Goal: Find specific page/section: Find specific page/section

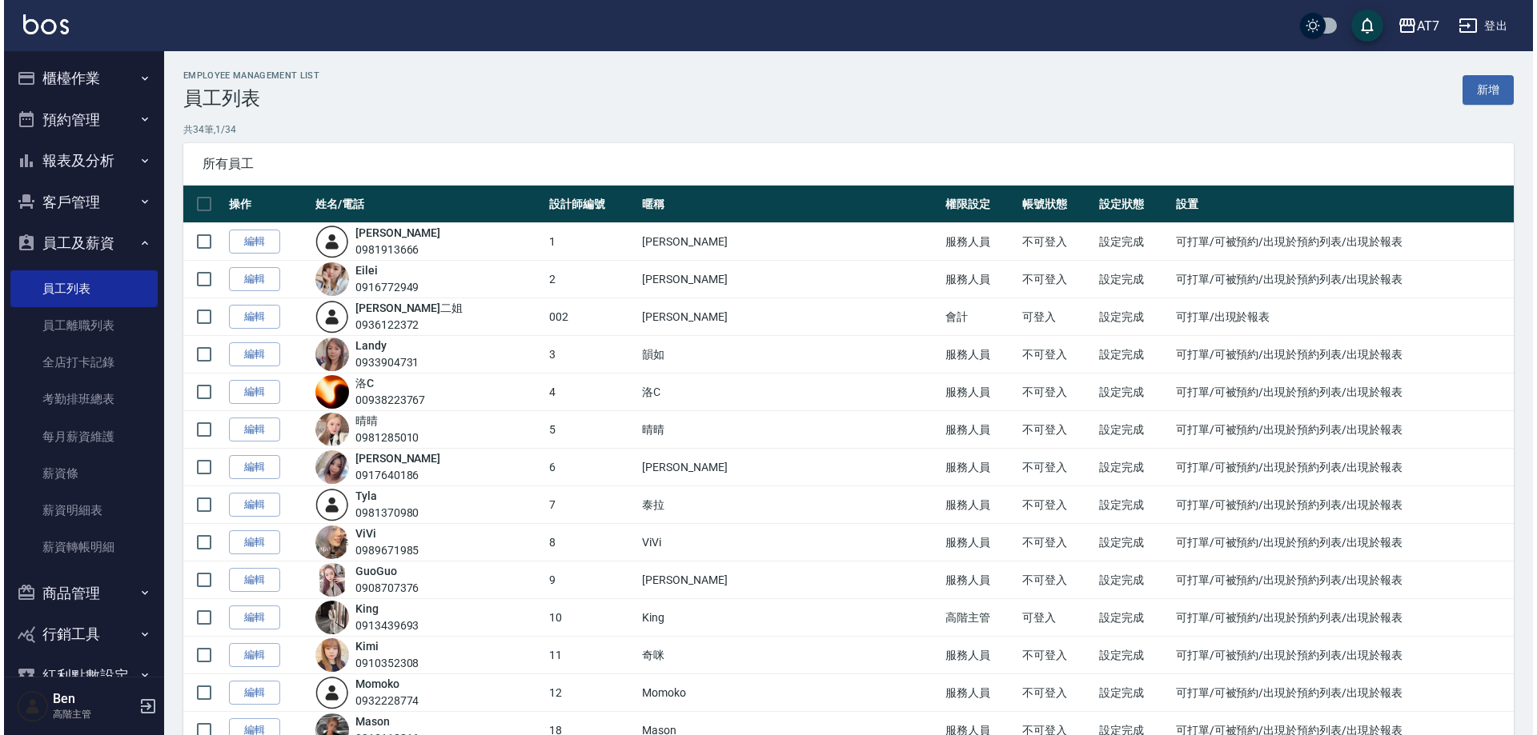
scroll to position [160, 0]
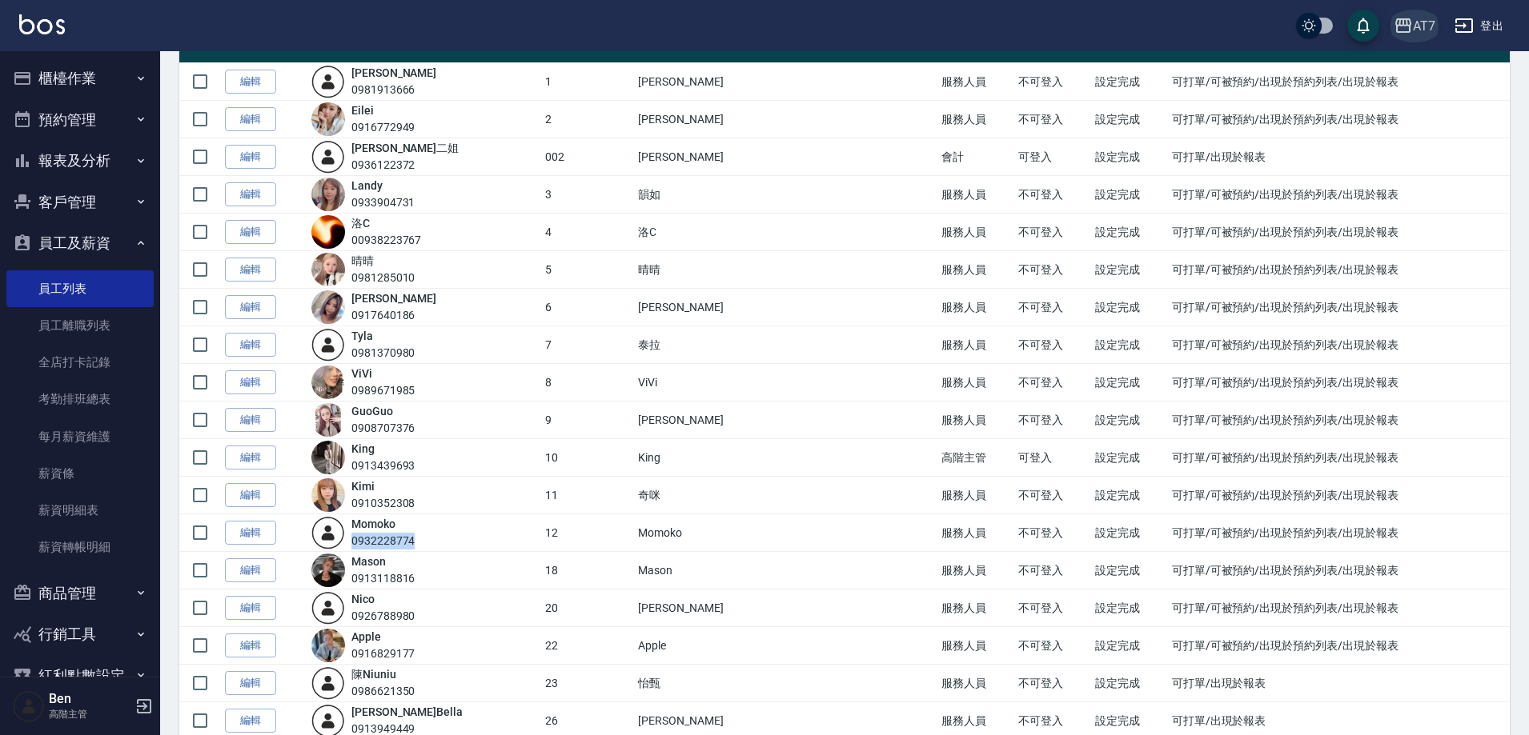
click at [1424, 16] on div "AT7" at bounding box center [1424, 26] width 22 height 20
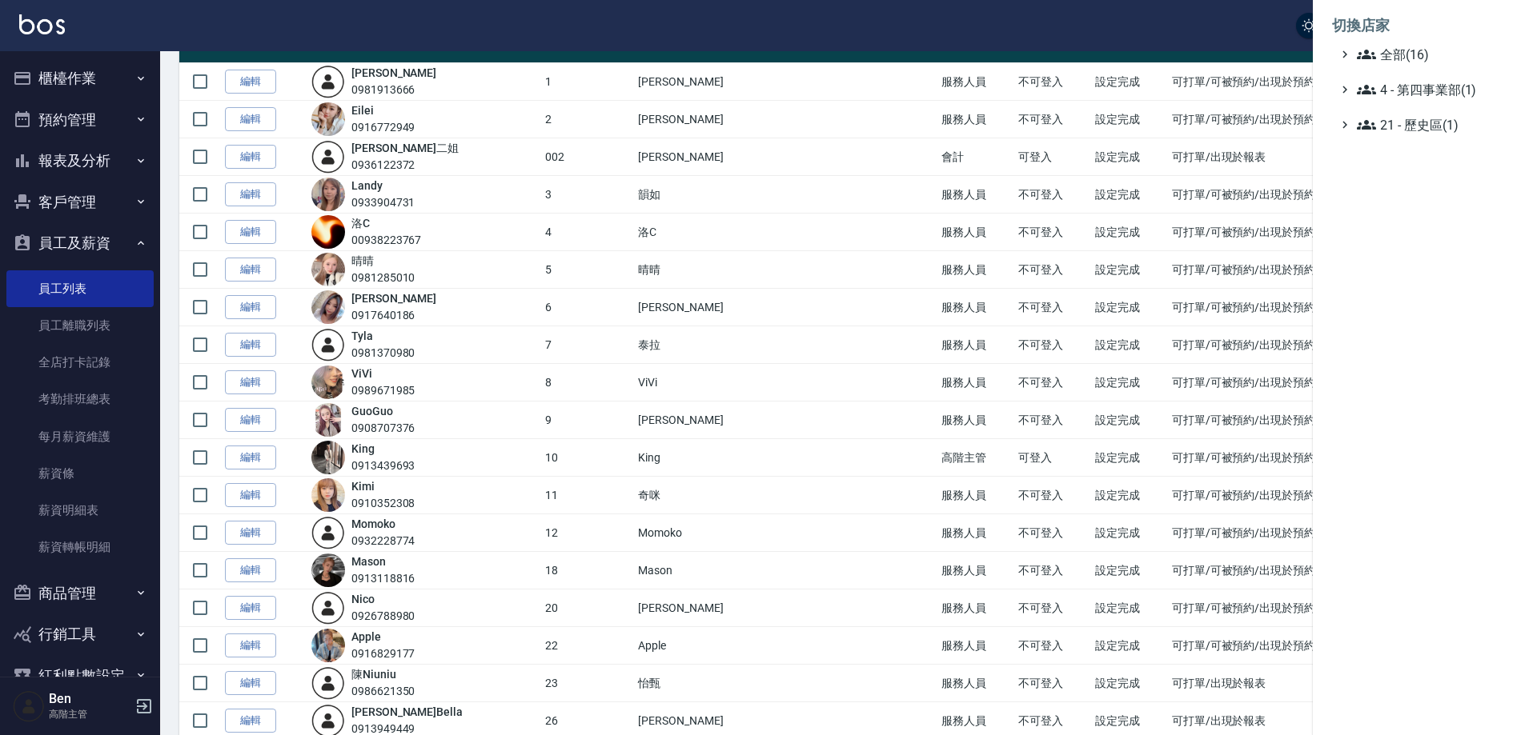
click at [1430, 49] on div "切換店家 全部(16) 4 - 第四事業部(1) 21 - 歷史區(1)" at bounding box center [768, 367] width 1537 height 735
click at [1430, 49] on span "全部(16)" at bounding box center [1434, 54] width 154 height 19
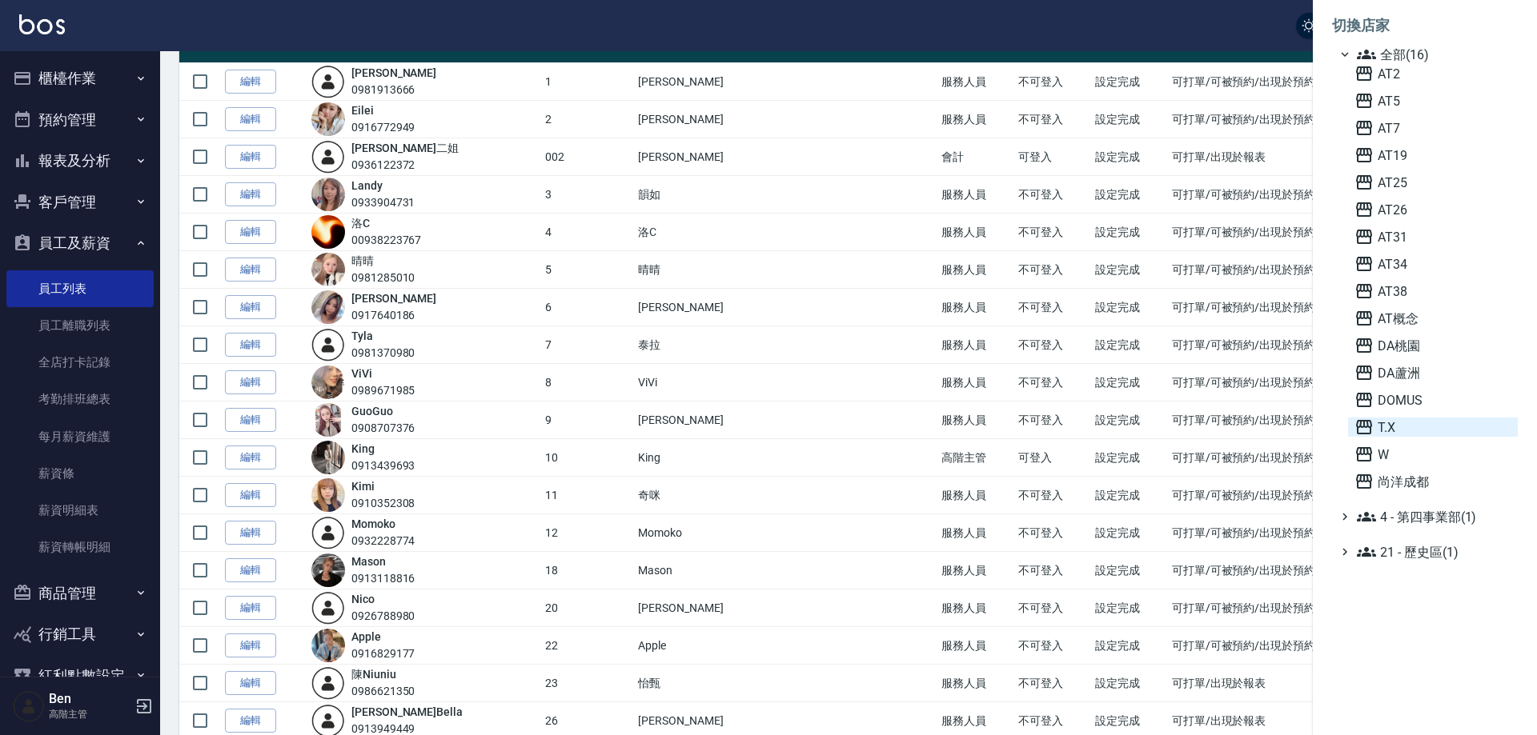
click at [1401, 428] on span "T.X" at bounding box center [1432, 427] width 157 height 19
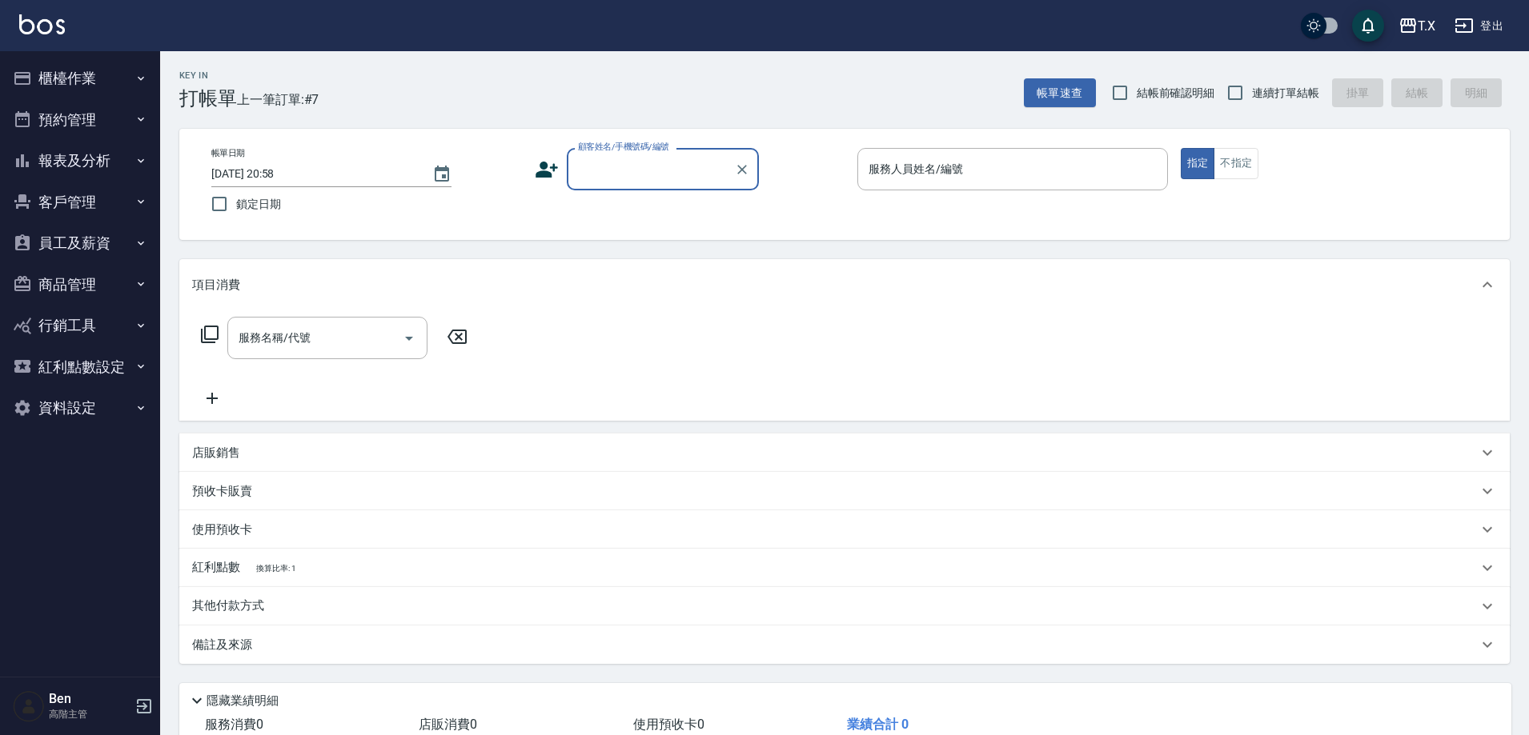
click at [101, 242] on button "員工及薪資" at bounding box center [79, 243] width 147 height 42
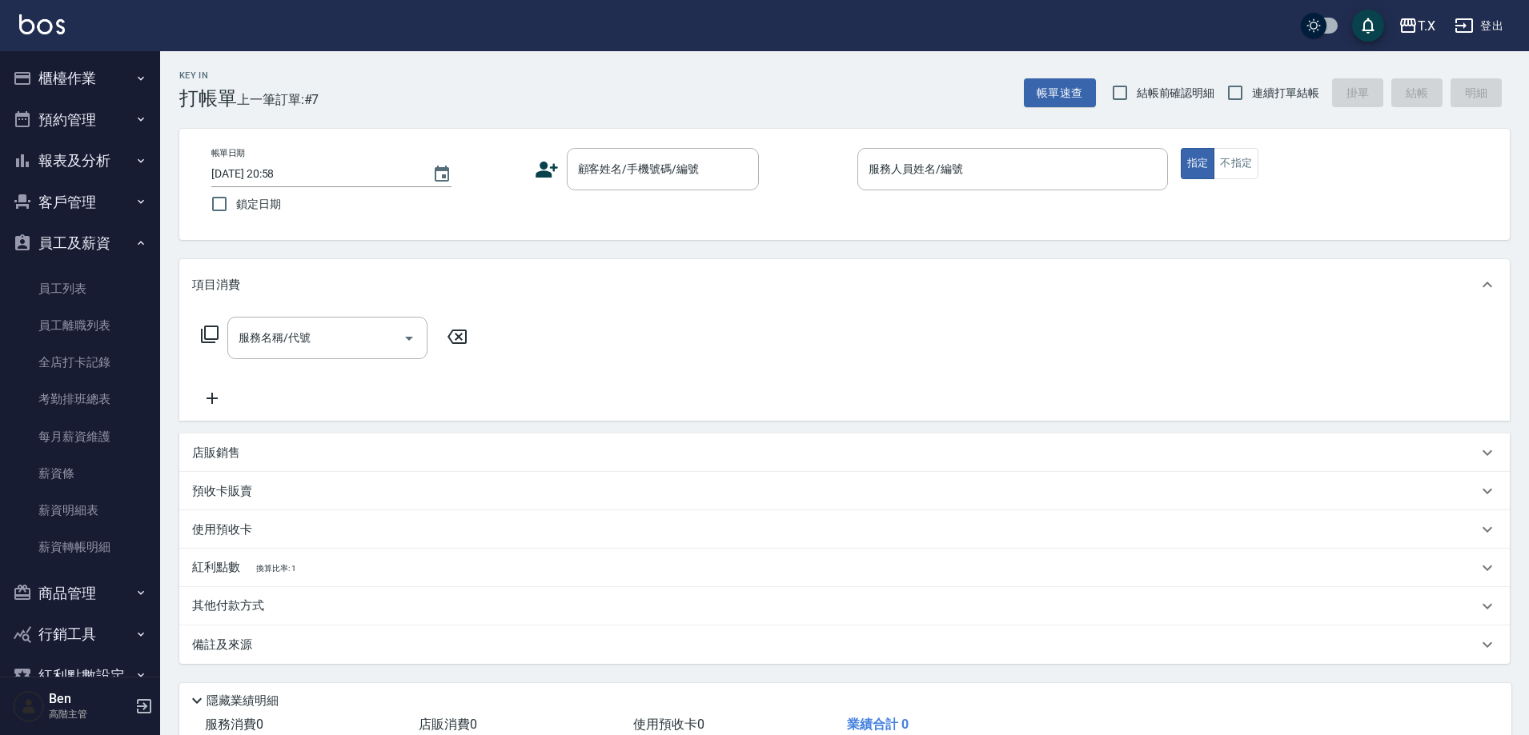
click at [101, 242] on button "員工及薪資" at bounding box center [79, 243] width 147 height 42
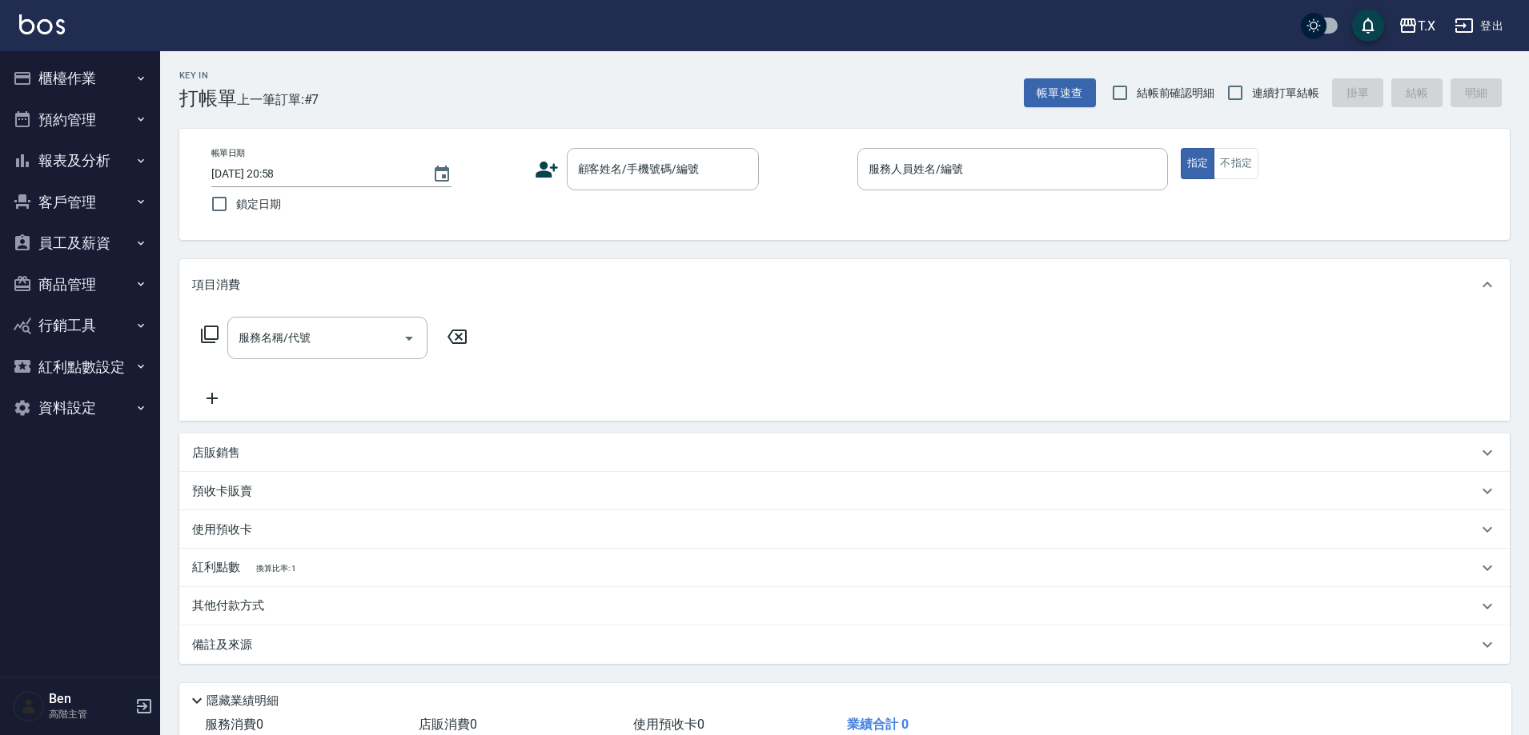
click at [102, 162] on button "報表及分析" at bounding box center [79, 161] width 147 height 42
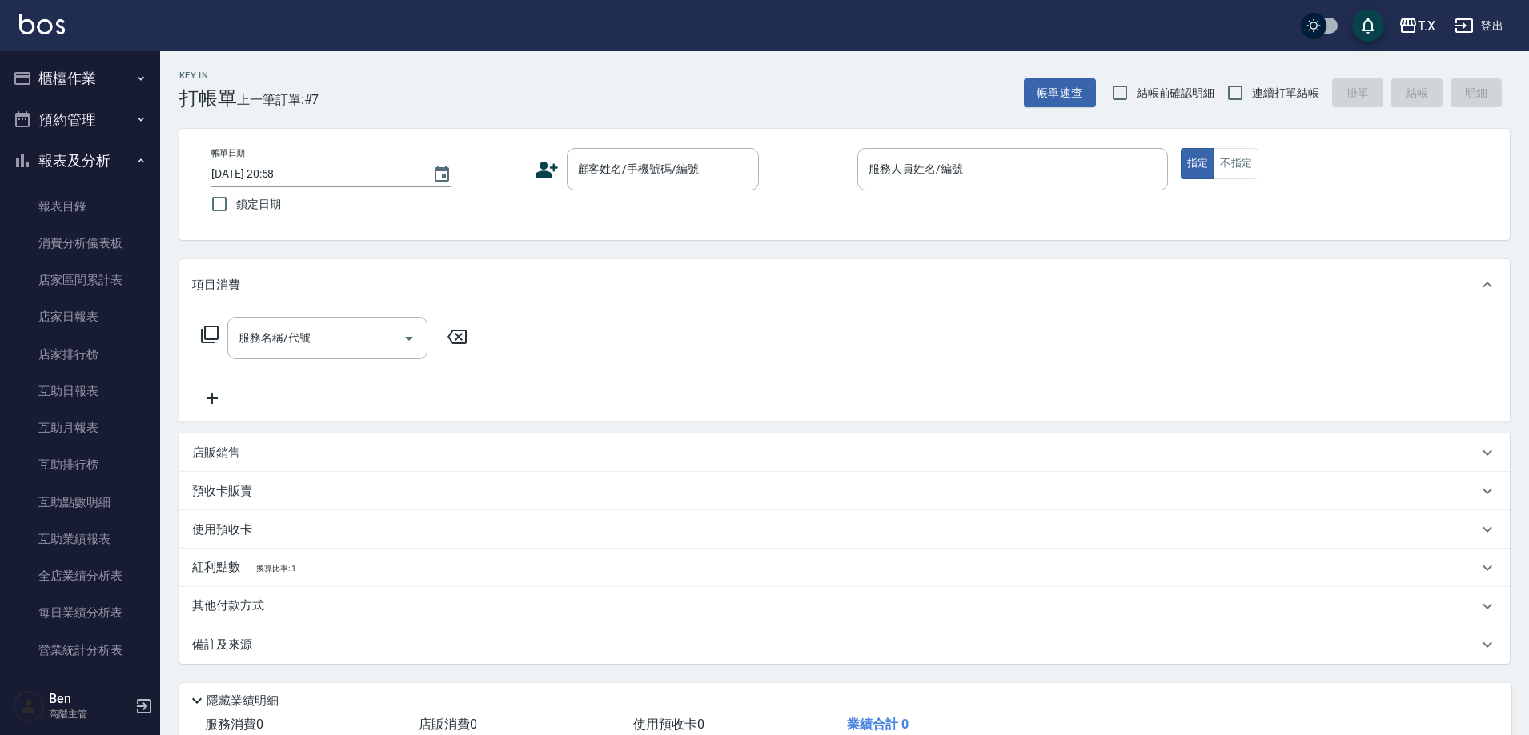
click at [102, 162] on button "報表及分析" at bounding box center [79, 161] width 147 height 42
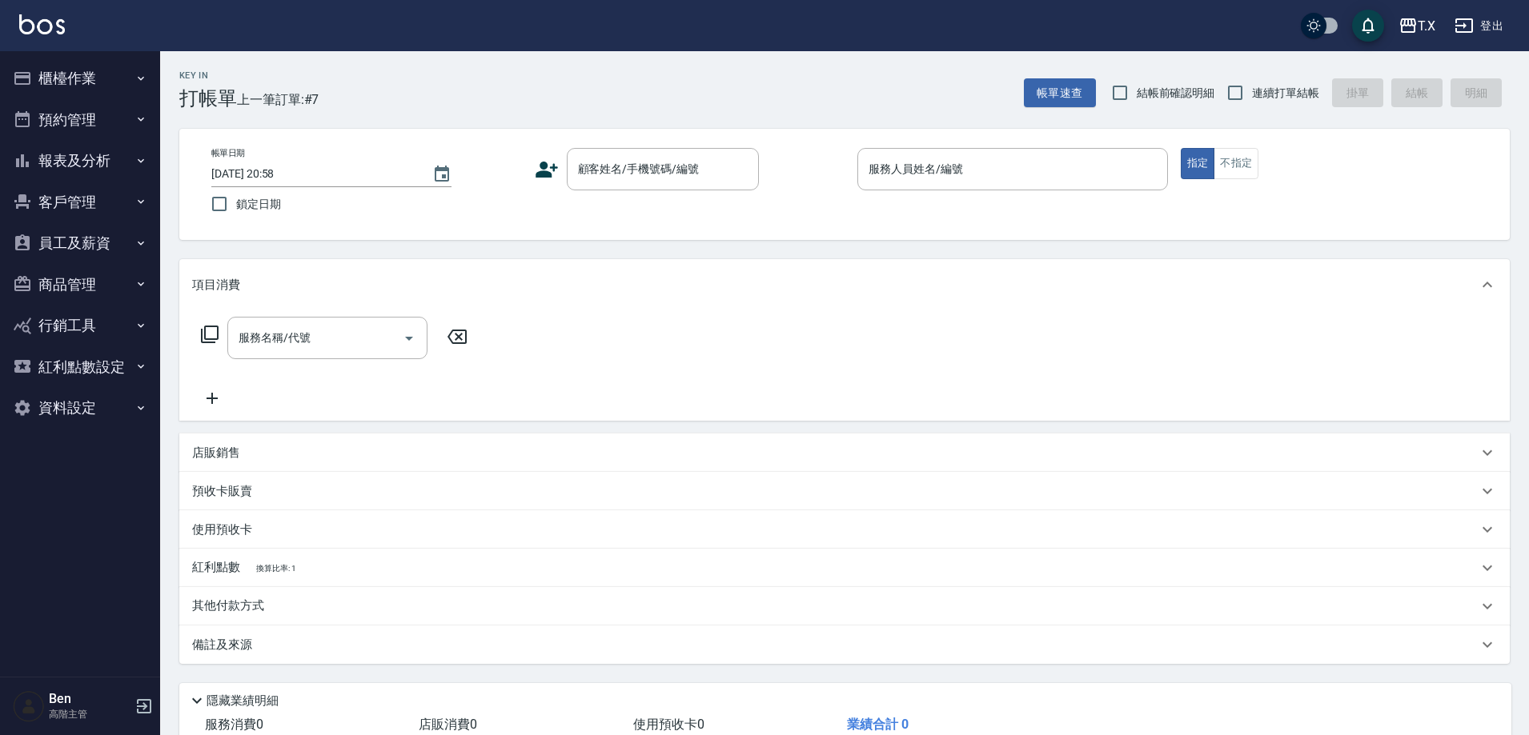
click at [110, 196] on button "客戶管理" at bounding box center [79, 203] width 147 height 42
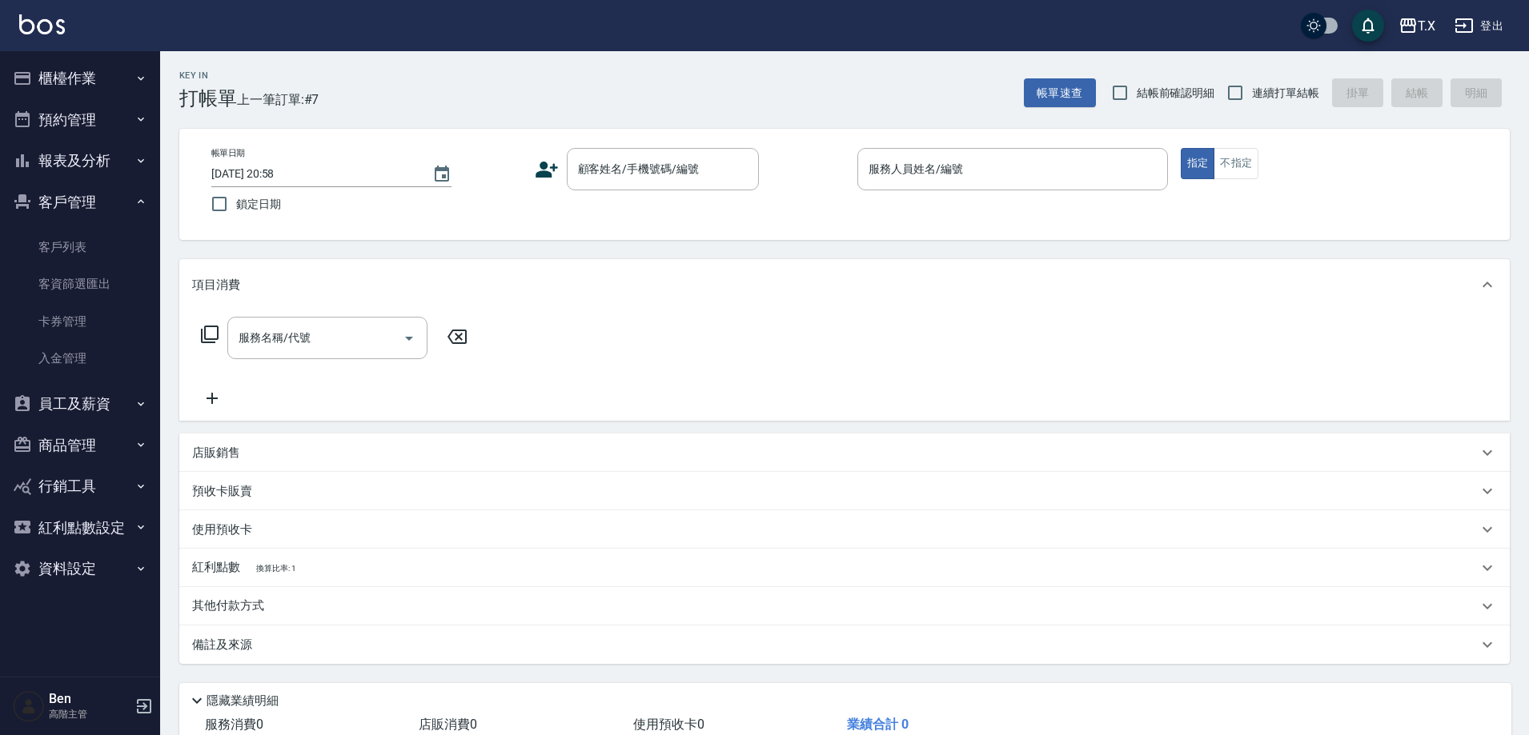
click at [114, 159] on button "報表及分析" at bounding box center [79, 161] width 147 height 42
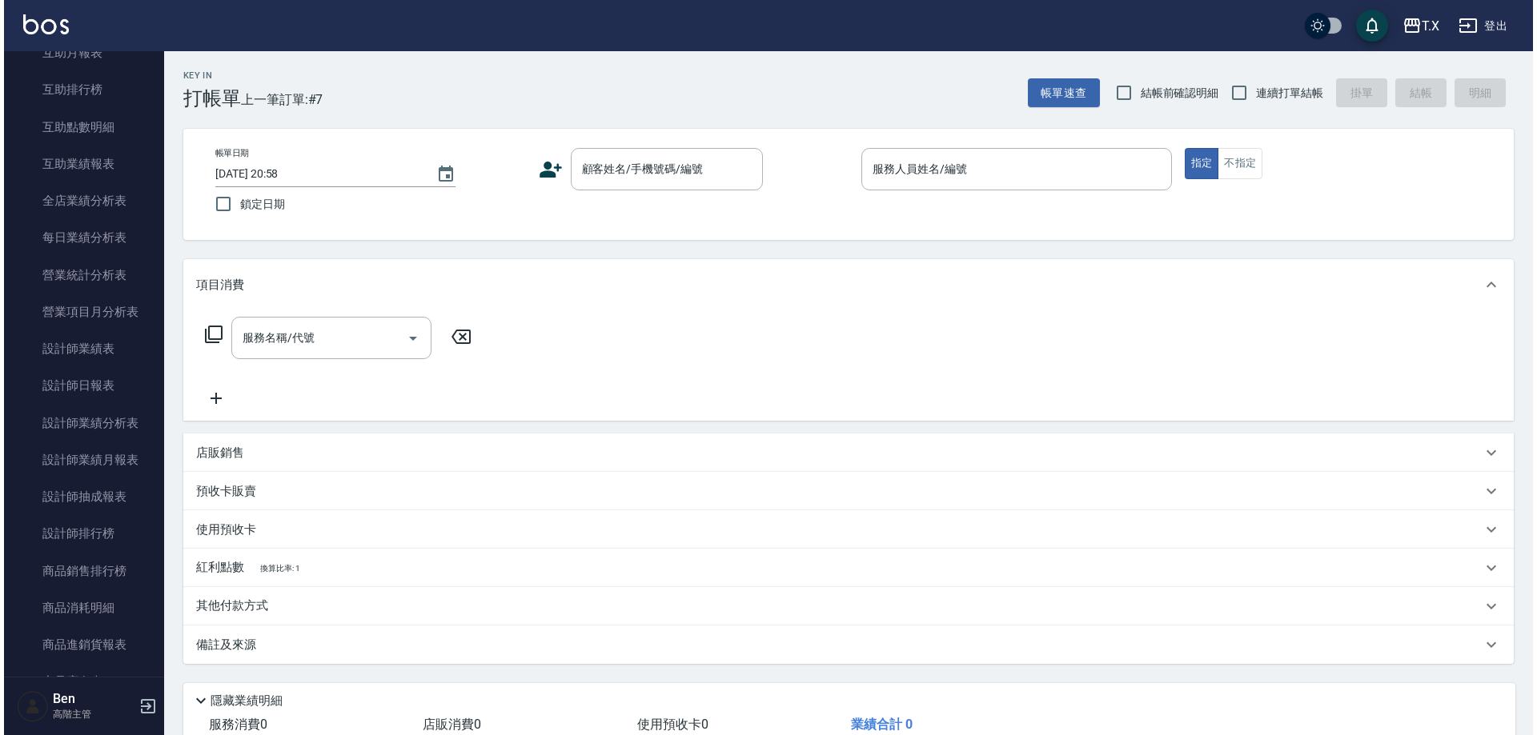
scroll to position [400, 0]
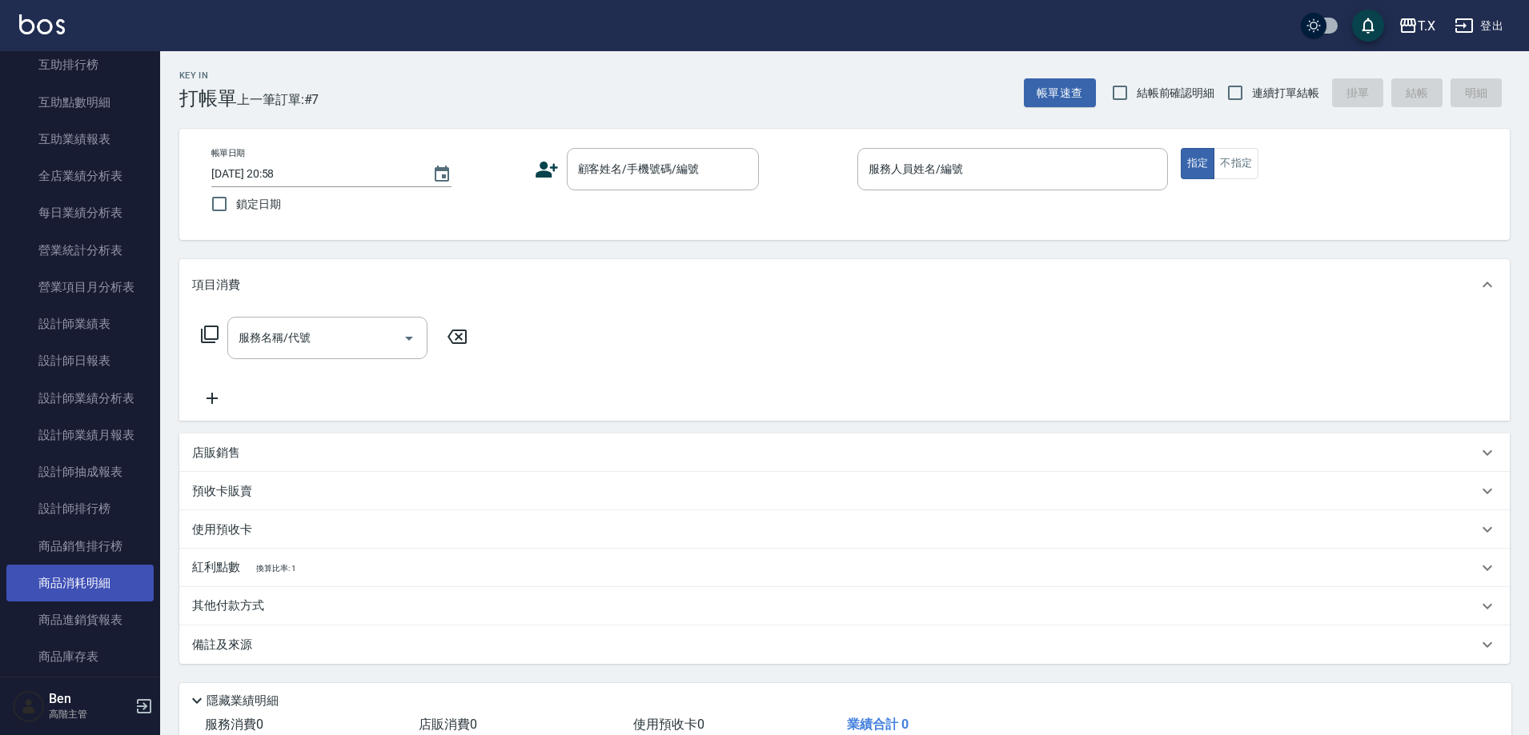
click at [101, 571] on link "商品消耗明細" at bounding box center [79, 583] width 147 height 37
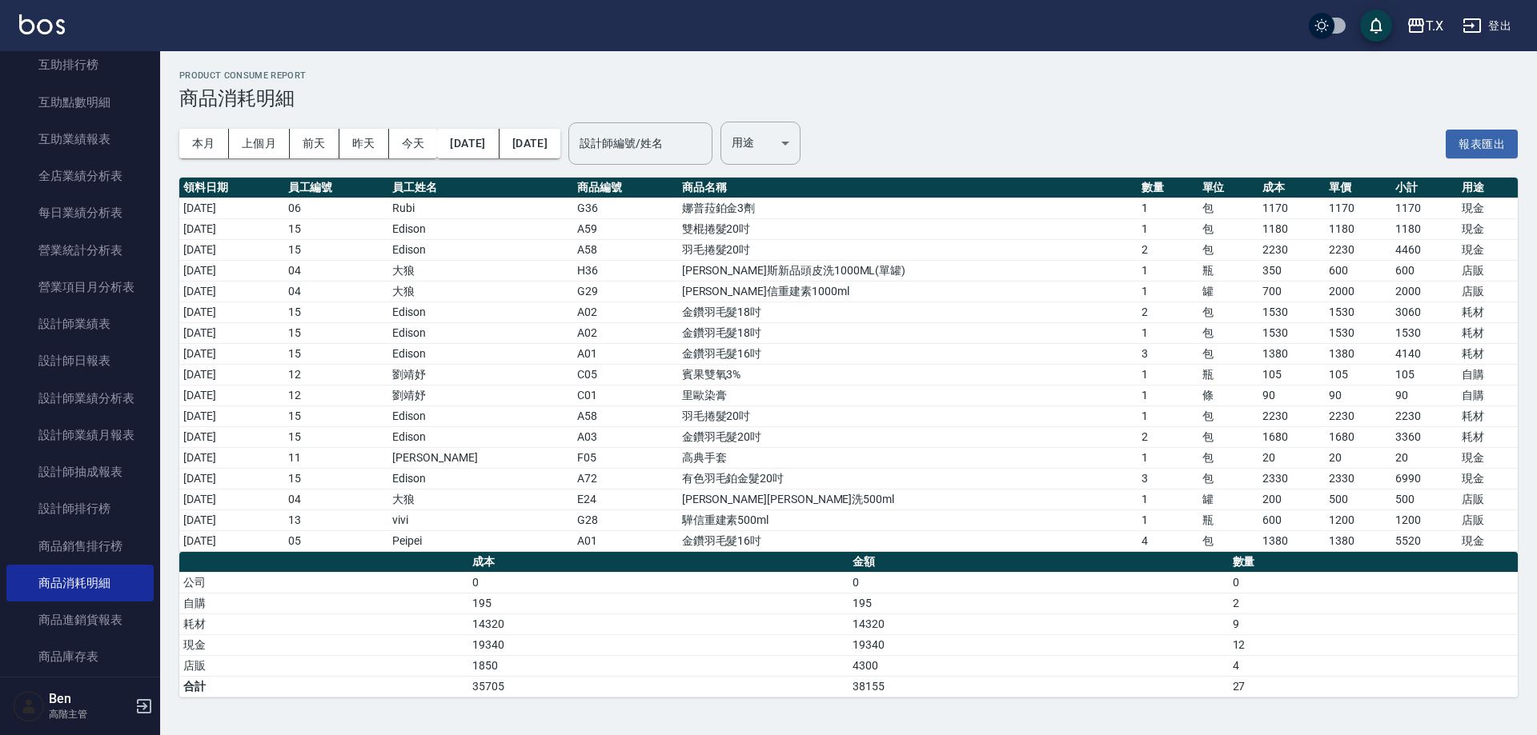
click at [1503, 10] on div "[PERSON_NAME]出" at bounding box center [768, 25] width 1537 height 51
click at [1500, 20] on button "登出" at bounding box center [1487, 26] width 62 height 30
